Goal: Check status: Check status

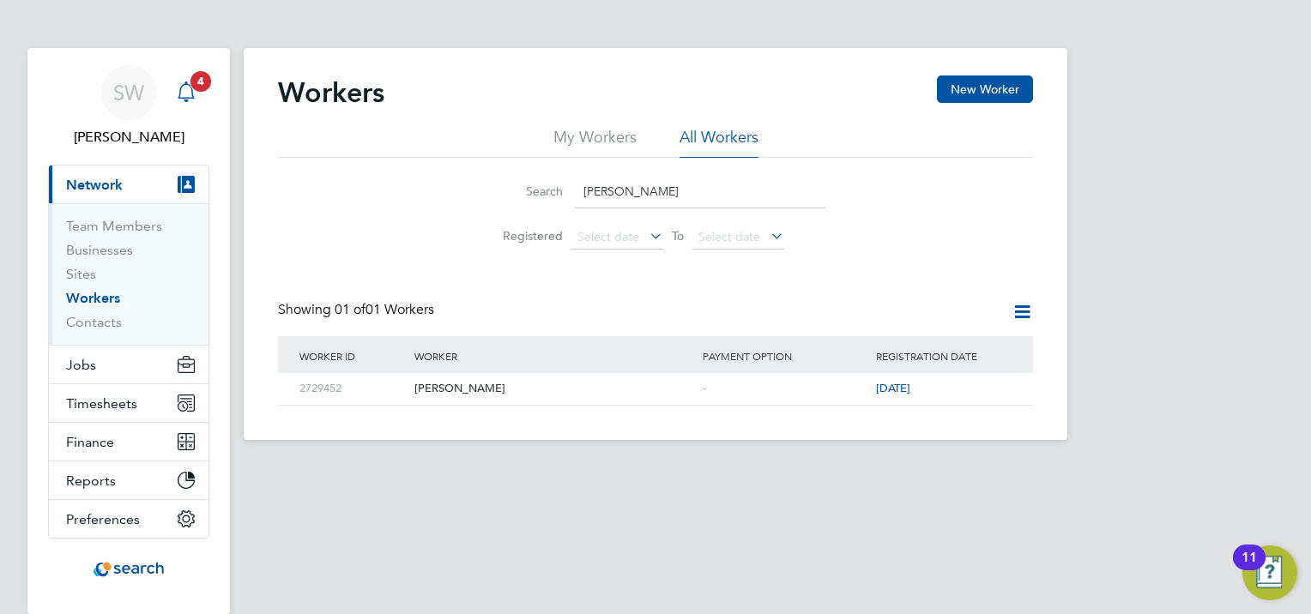
click at [192, 93] on icon "Main navigation" at bounding box center [186, 92] width 21 height 21
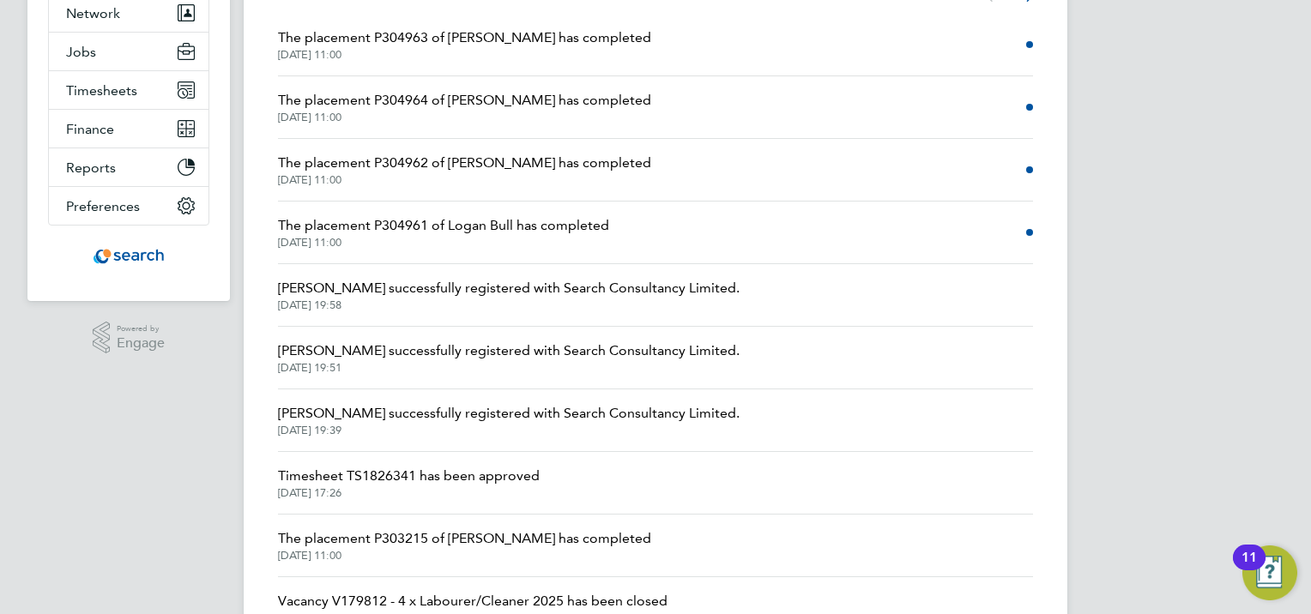
scroll to position [257, 0]
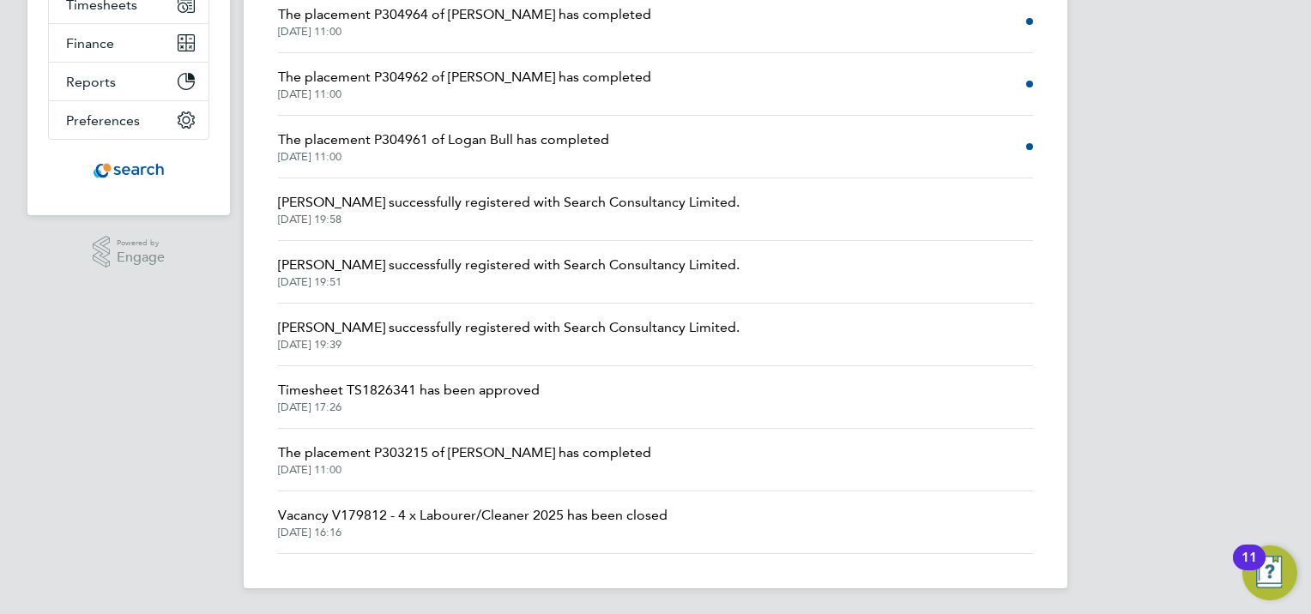
click at [351, 393] on span "Timesheet TS1826341 has been approved" at bounding box center [409, 390] width 262 height 21
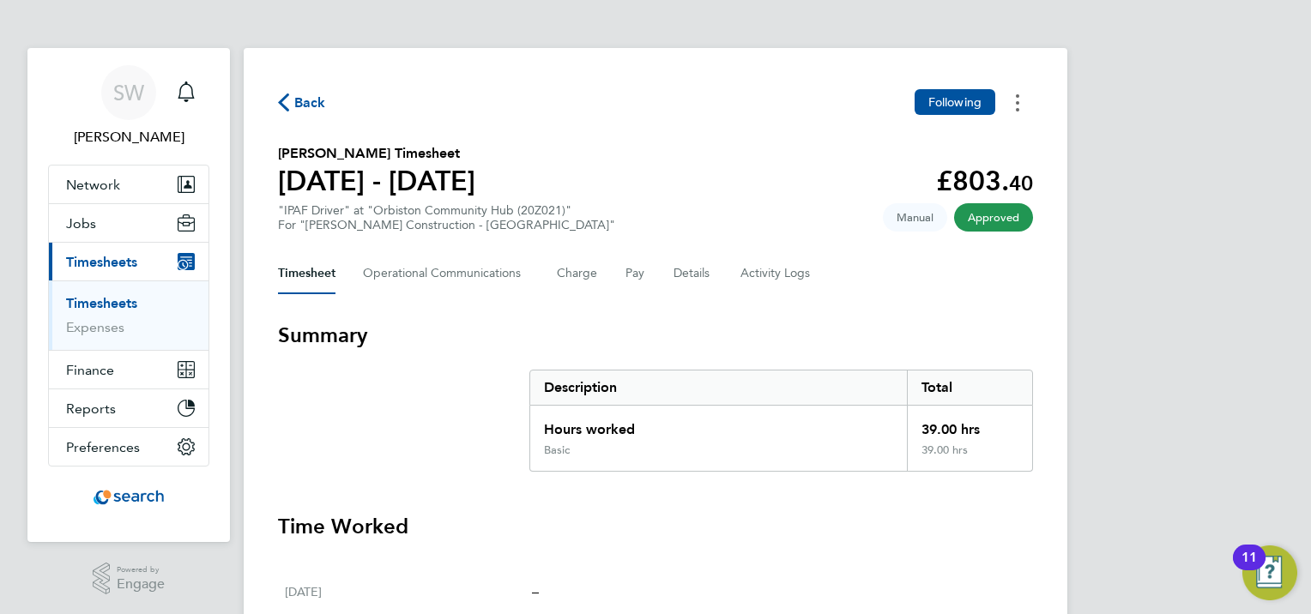
click at [1017, 108] on icon "Timesheets Menu" at bounding box center [1017, 102] width 3 height 17
click at [283, 105] on icon "button" at bounding box center [283, 103] width 11 height 18
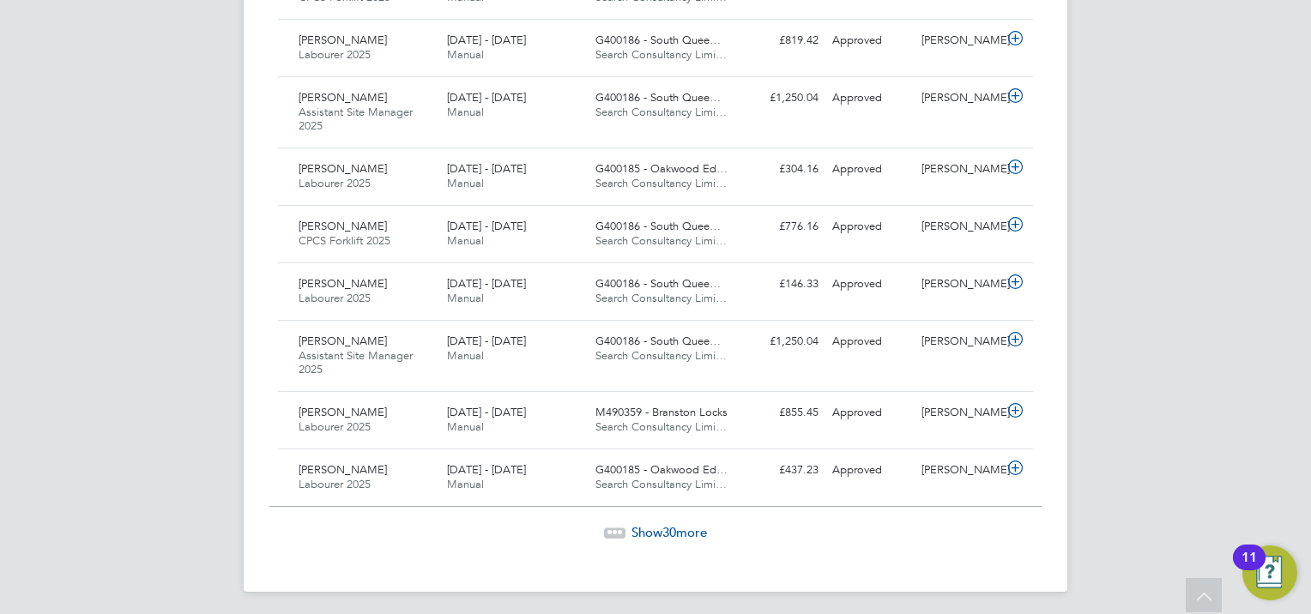
click at [670, 529] on span "30" at bounding box center [669, 532] width 14 height 16
